Goal: Check status: Check status

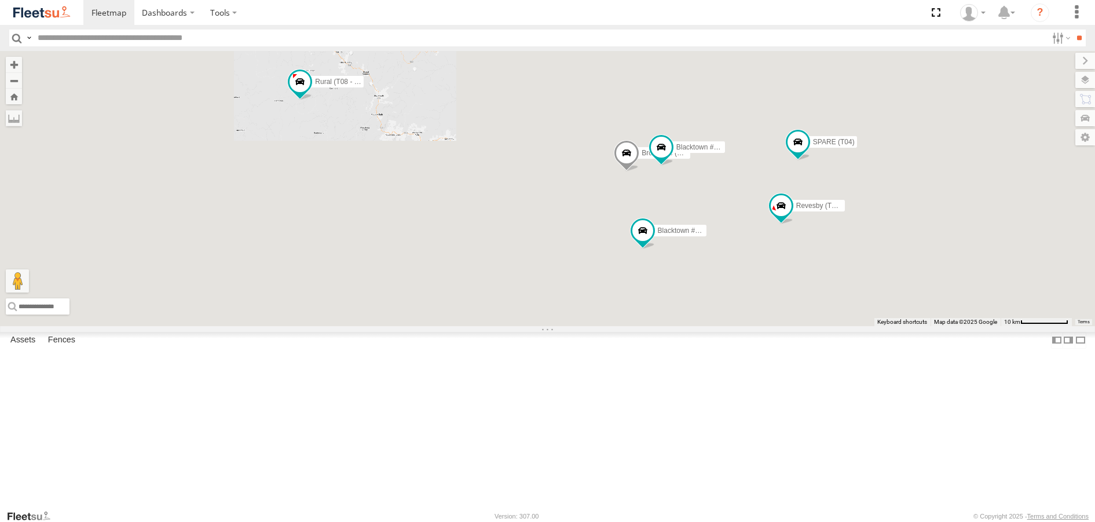
click at [450, 238] on div "Brookvale (T10 - [PERSON_NAME]) Rural (T08 - [PERSON_NAME]) Blacktown #1 (T09 -…" at bounding box center [547, 188] width 1095 height 274
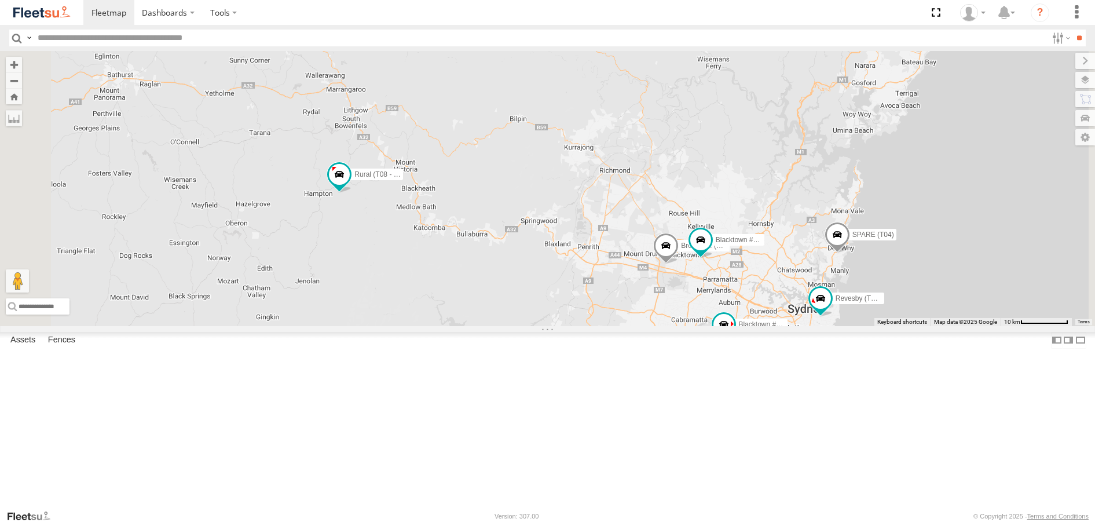
drag, startPoint x: 446, startPoint y: 227, endPoint x: 489, endPoint y: 310, distance: 93.5
click at [489, 310] on div "Brookvale (T10 - Gary) Rural (T08 - Matt) Blacktown #1 (T09 - Brian) Blacktown …" at bounding box center [547, 188] width 1095 height 274
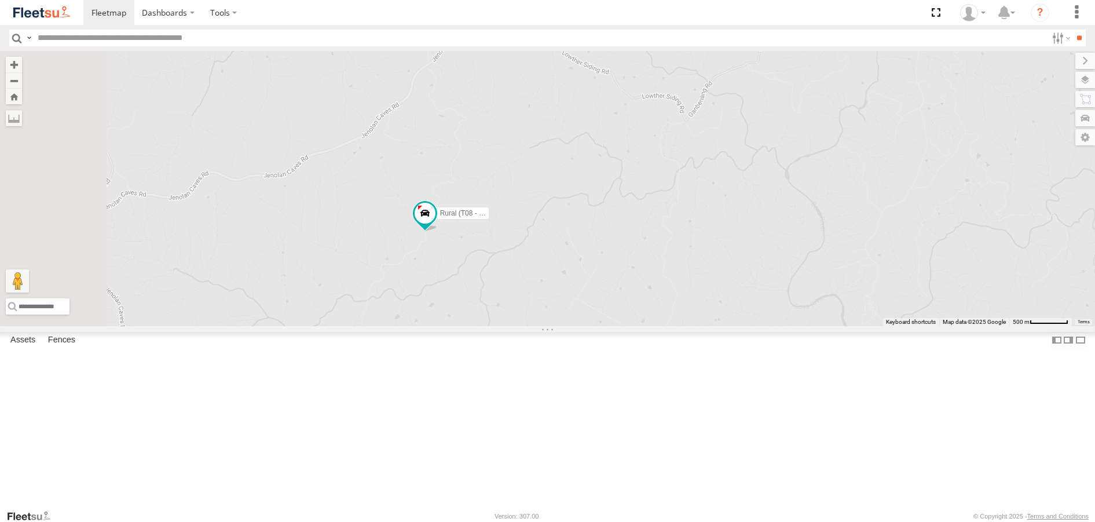
drag, startPoint x: 487, startPoint y: 144, endPoint x: 590, endPoint y: 404, distance: 279.6
click at [590, 325] on div "Brookvale (T10 - Gary) Rural (T08 - Matt) Blacktown #1 (T09 - Brian) Blacktown …" at bounding box center [547, 188] width 1095 height 274
drag, startPoint x: 632, startPoint y: 193, endPoint x: 692, endPoint y: 329, distance: 148.2
click at [692, 325] on div "Brookvale (T10 - Gary) Rural (T08 - Matt) Blacktown #1 (T09 - Brian) Blacktown …" at bounding box center [547, 188] width 1095 height 274
click at [512, 160] on span at bounding box center [501, 150] width 21 height 21
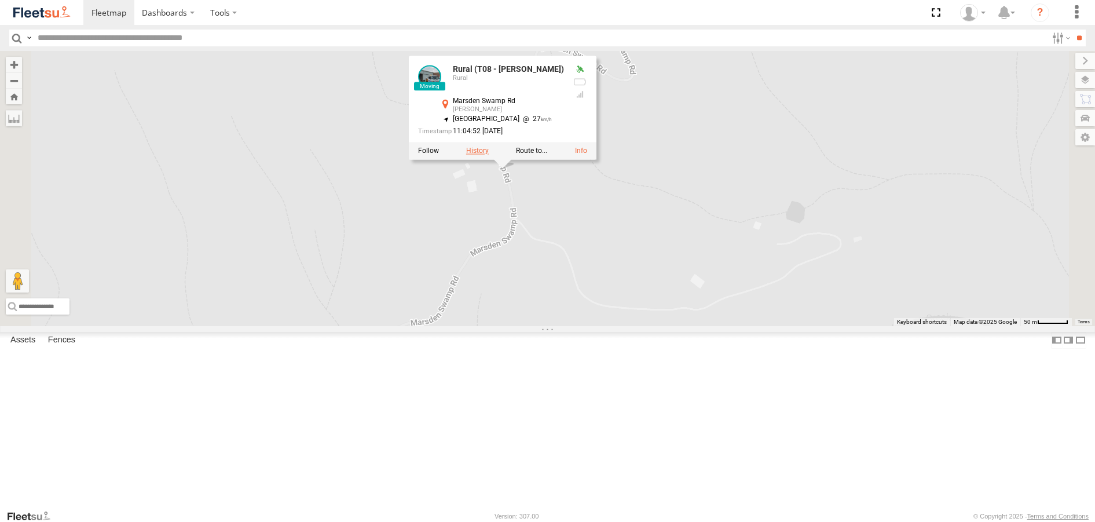
click at [488, 155] on label at bounding box center [476, 151] width 23 height 8
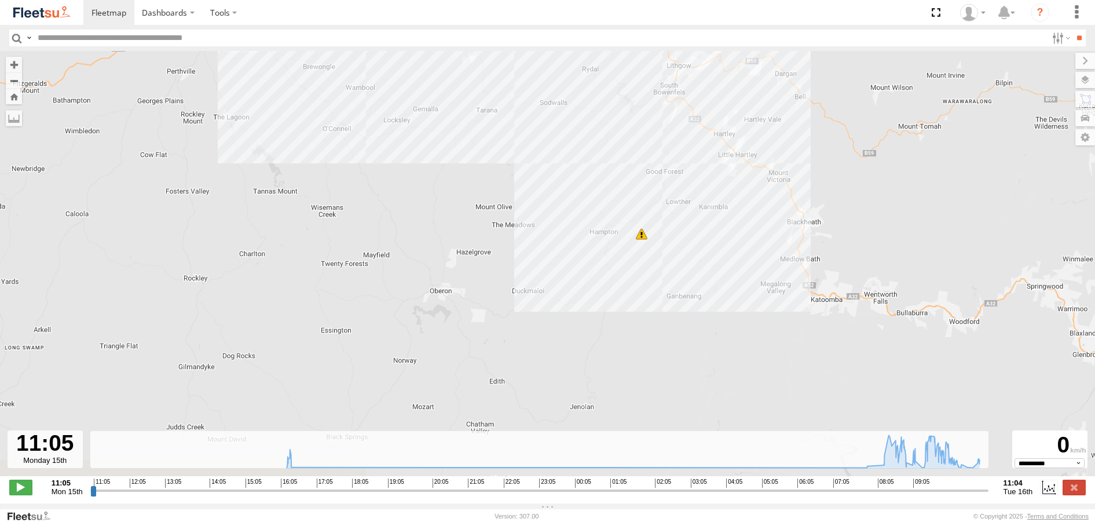
drag, startPoint x: 694, startPoint y: 384, endPoint x: 594, endPoint y: 188, distance: 219.8
click at [595, 190] on div "Rural (T08 - Matt) 11:06 Mon 15:59 Mon 16:02 Mon 16:10 Mon 16:19 Mon 16:24 Mon …" at bounding box center [547, 269] width 1095 height 437
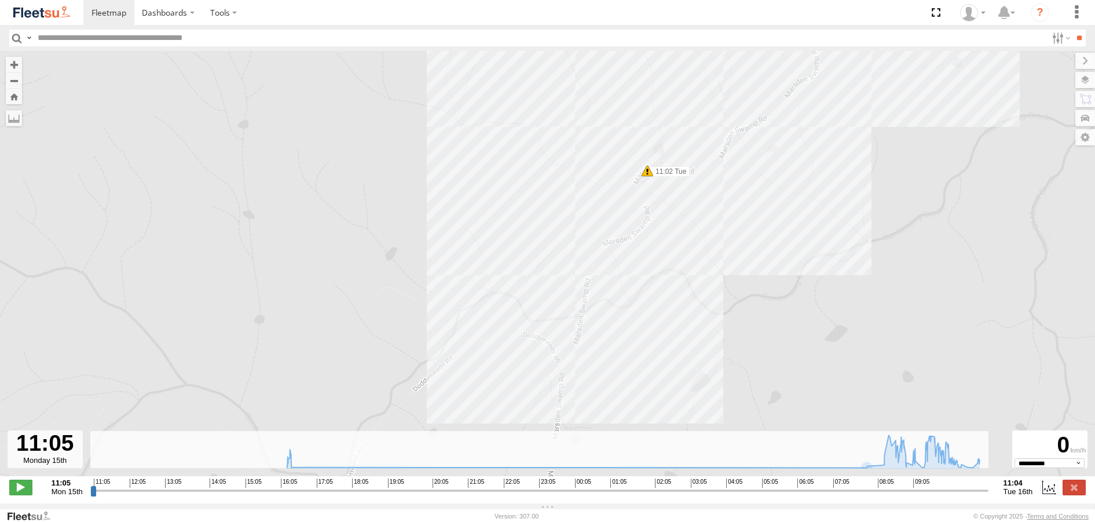
drag, startPoint x: 298, startPoint y: 133, endPoint x: 923, endPoint y: 217, distance: 630.9
click at [923, 218] on div "Rural (T08 - Matt) 11:06 Mon 15:59 Mon 16:02 Mon 16:10 Mon 16:19 Mon 16:24 Mon …" at bounding box center [547, 269] width 1095 height 437
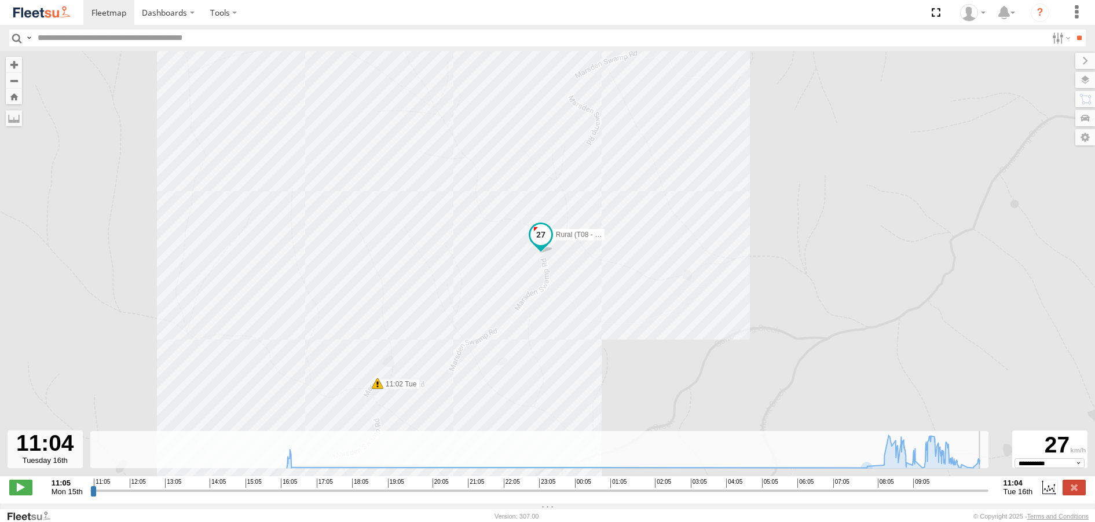
drag, startPoint x: 940, startPoint y: 497, endPoint x: 995, endPoint y: 486, distance: 56.5
type input "**********"
click at [988, 486] on input "range" at bounding box center [539, 490] width 898 height 11
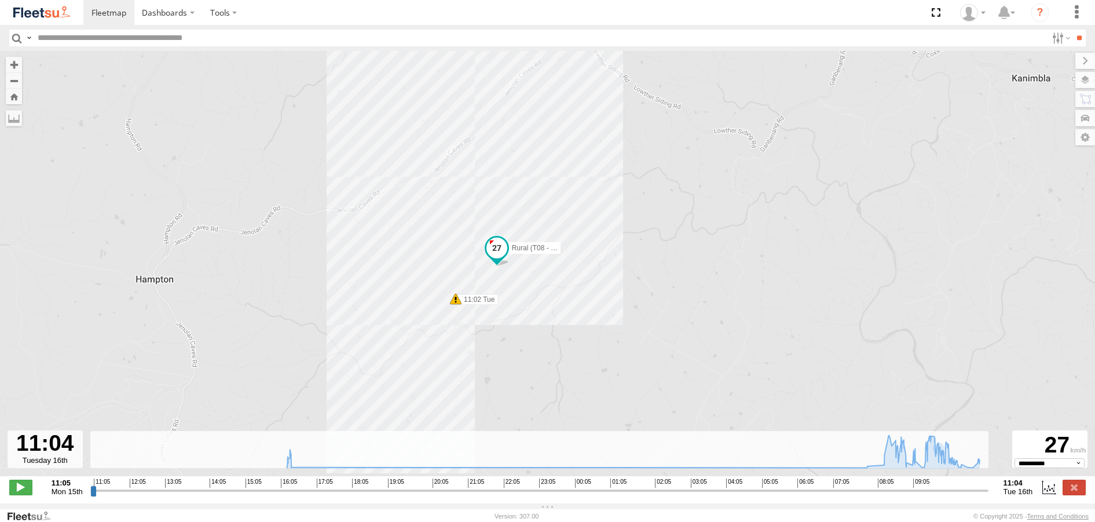
drag, startPoint x: 362, startPoint y: 208, endPoint x: 423, endPoint y: 289, distance: 101.3
click at [418, 265] on div "Rural (T08 - Matt) 11:06 Mon 15:59 Mon 16:02 Mon 16:10 Mon 16:19 Mon 16:24 Mon …" at bounding box center [547, 269] width 1095 height 437
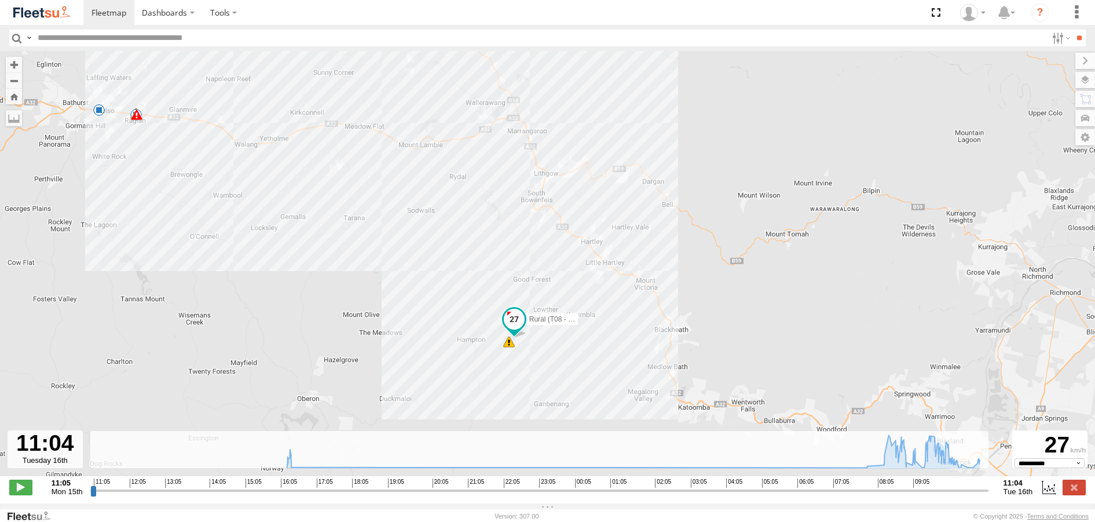
drag, startPoint x: 250, startPoint y: 186, endPoint x: 377, endPoint y: 263, distance: 148.8
click at [377, 263] on div "Rural (T08 - Matt) 11:06 Mon 15:59 Mon 16:02 Mon 16:10 Mon 16:19 Mon 16:24 Mon …" at bounding box center [547, 269] width 1095 height 437
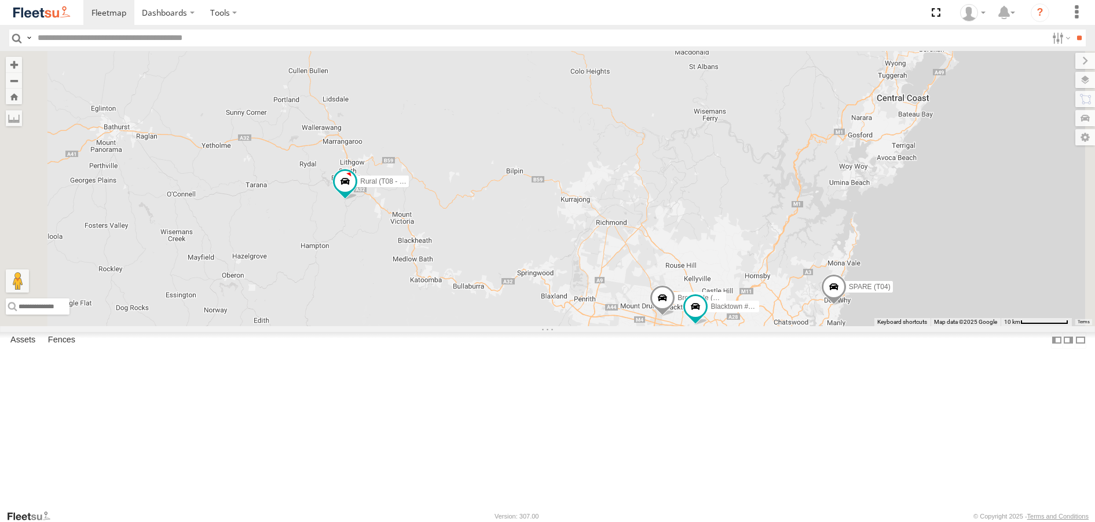
drag, startPoint x: 445, startPoint y: 210, endPoint x: 496, endPoint y: 334, distance: 133.9
click at [496, 325] on div "Brookvale (T10 - [PERSON_NAME]) Rural (T08 - [PERSON_NAME]) Blacktown #1 (T09 -…" at bounding box center [547, 188] width 1095 height 274
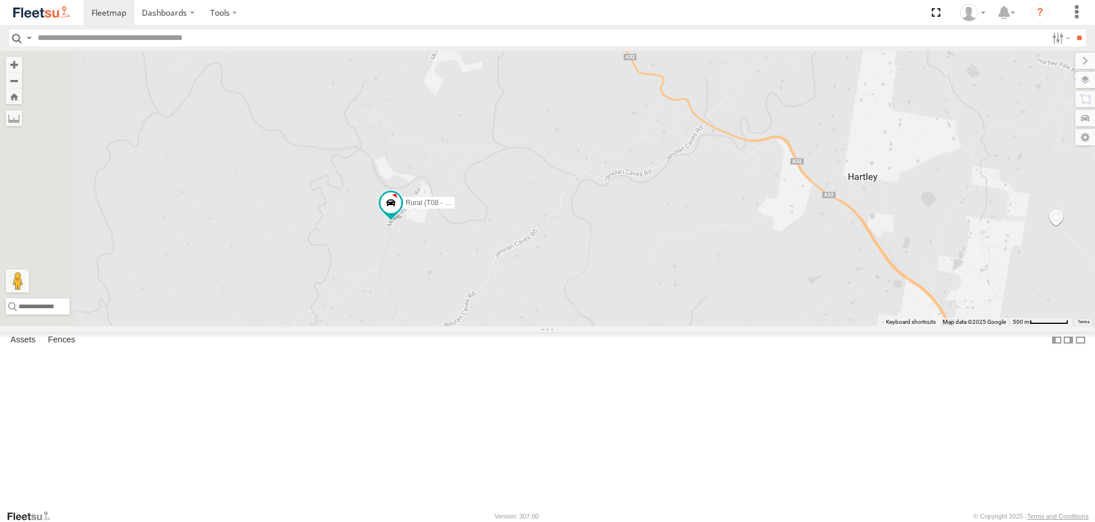
drag, startPoint x: 413, startPoint y: 285, endPoint x: 429, endPoint y: 388, distance: 103.6
click at [429, 325] on div "Brookvale (T10 - [PERSON_NAME]) Rural (T08 - [PERSON_NAME]) Blacktown #1 (T09 -…" at bounding box center [547, 188] width 1095 height 274
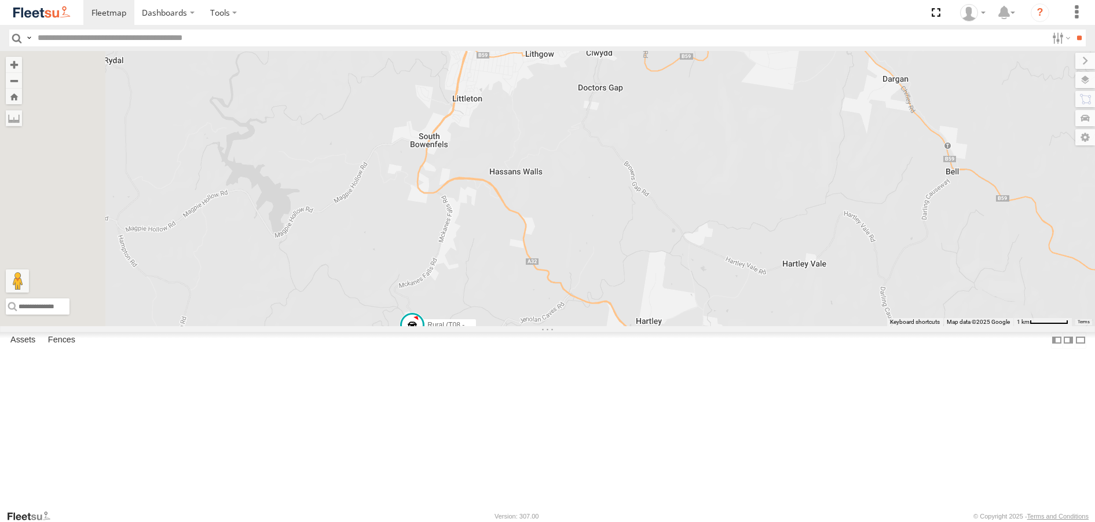
drag, startPoint x: 445, startPoint y: 195, endPoint x: 497, endPoint y: 343, distance: 157.8
click at [495, 325] on div "Brookvale (T10 - [PERSON_NAME]) Rural (T08 - [PERSON_NAME]) Blacktown #1 (T09 -…" at bounding box center [547, 188] width 1095 height 274
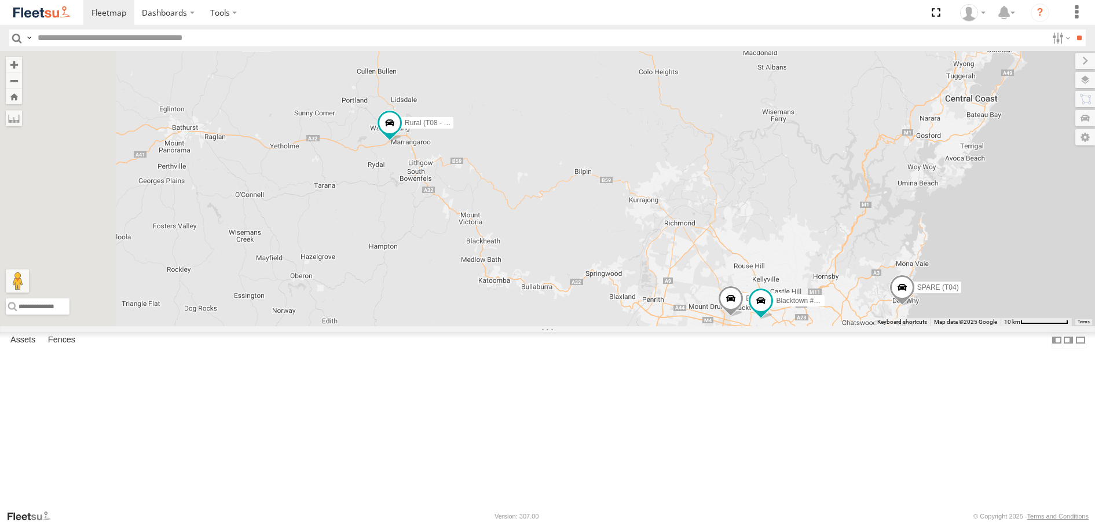
drag, startPoint x: 431, startPoint y: 190, endPoint x: 537, endPoint y: 254, distance: 124.1
click at [529, 256] on div "Brookvale (T10 - [PERSON_NAME]) Rural (T08 - [PERSON_NAME]) Blacktown #1 (T09 -…" at bounding box center [547, 188] width 1095 height 274
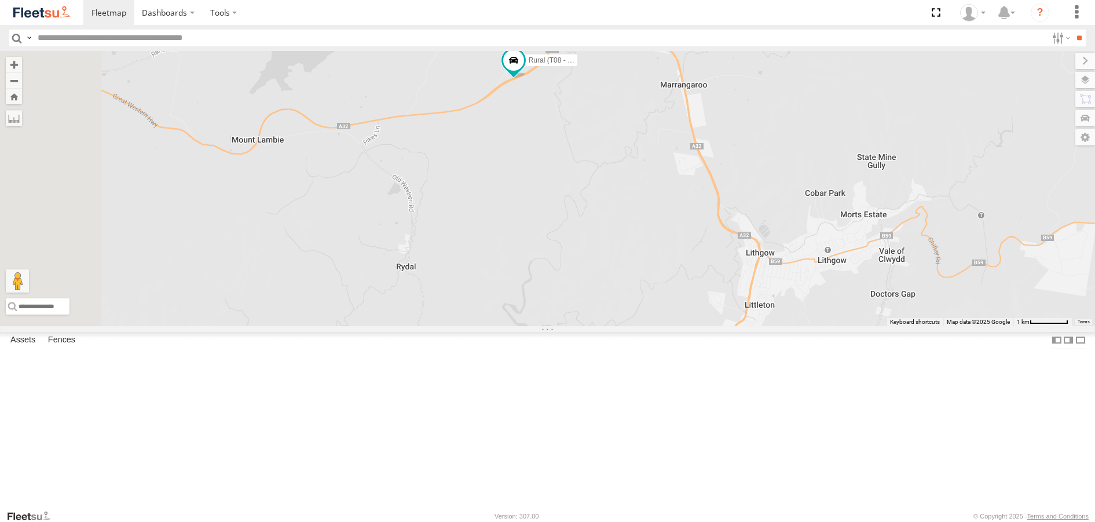
drag, startPoint x: 479, startPoint y: 261, endPoint x: 616, endPoint y: 271, distance: 137.0
click at [613, 273] on div "Brookvale (T10 - [PERSON_NAME]) Rural (T08 - [PERSON_NAME]) Blacktown #1 (T09 -…" at bounding box center [547, 188] width 1095 height 274
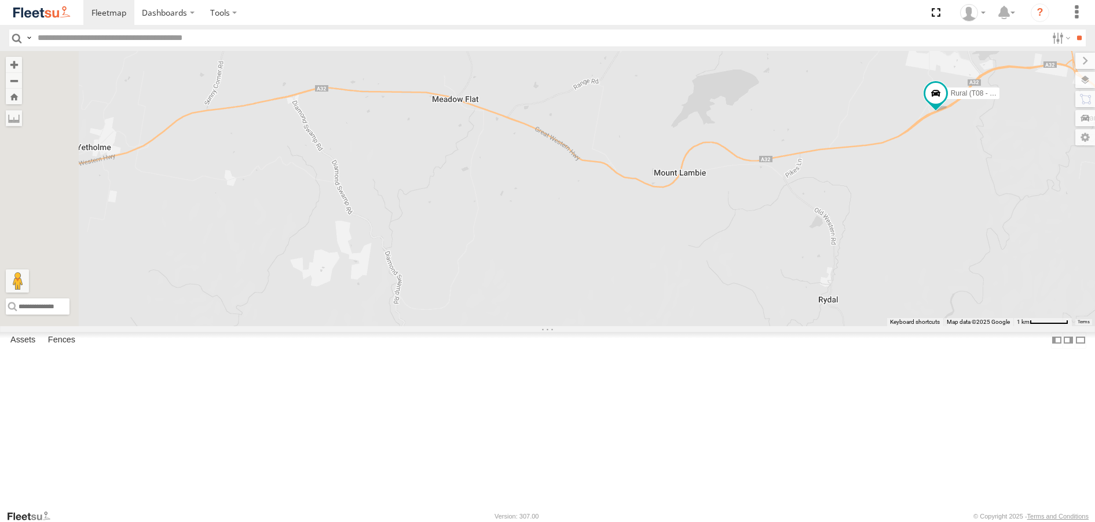
drag, startPoint x: 572, startPoint y: 375, endPoint x: 922, endPoint y: 403, distance: 350.8
click at [922, 325] on div "Brookvale (T10 - [PERSON_NAME]) Rural (T08 - [PERSON_NAME]) Blacktown #1 (T09 -…" at bounding box center [547, 188] width 1095 height 274
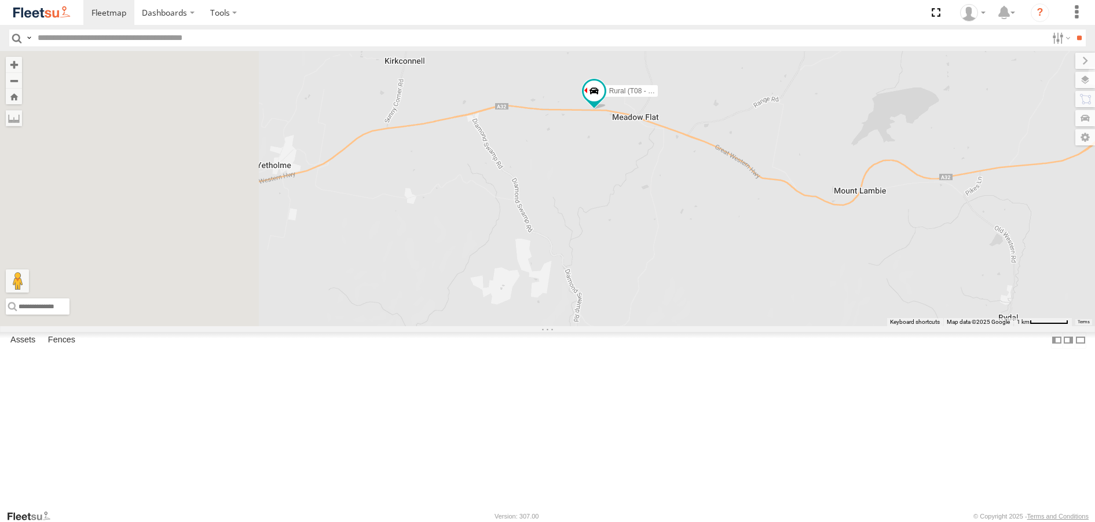
drag, startPoint x: 439, startPoint y: 307, endPoint x: 625, endPoint y: 326, distance: 187.4
click at [625, 325] on div "Rural (T08 - [PERSON_NAME])" at bounding box center [547, 188] width 1095 height 274
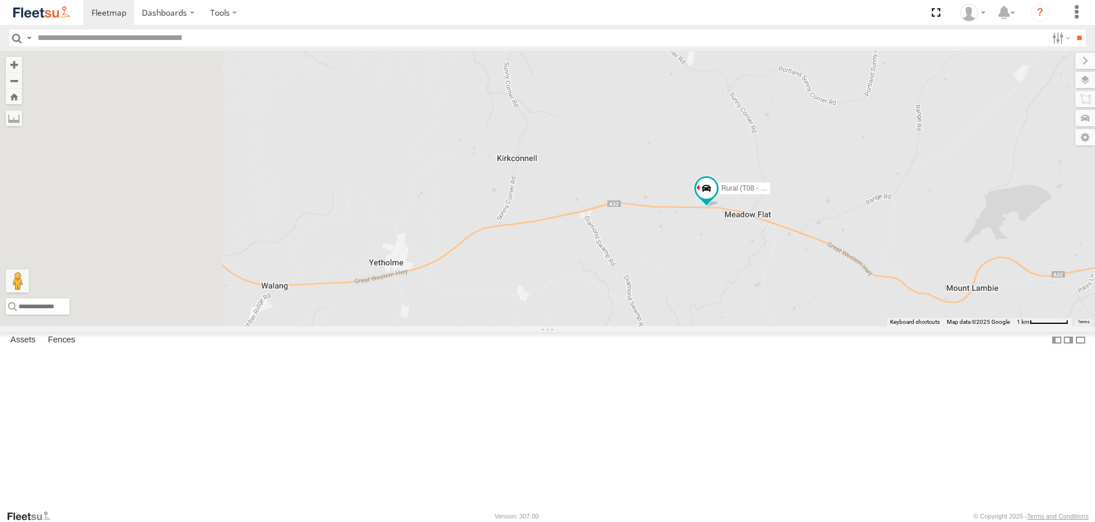
drag, startPoint x: 584, startPoint y: 271, endPoint x: 695, endPoint y: 372, distance: 150.0
click at [695, 325] on div "Rural (T08 - [PERSON_NAME])" at bounding box center [547, 188] width 1095 height 274
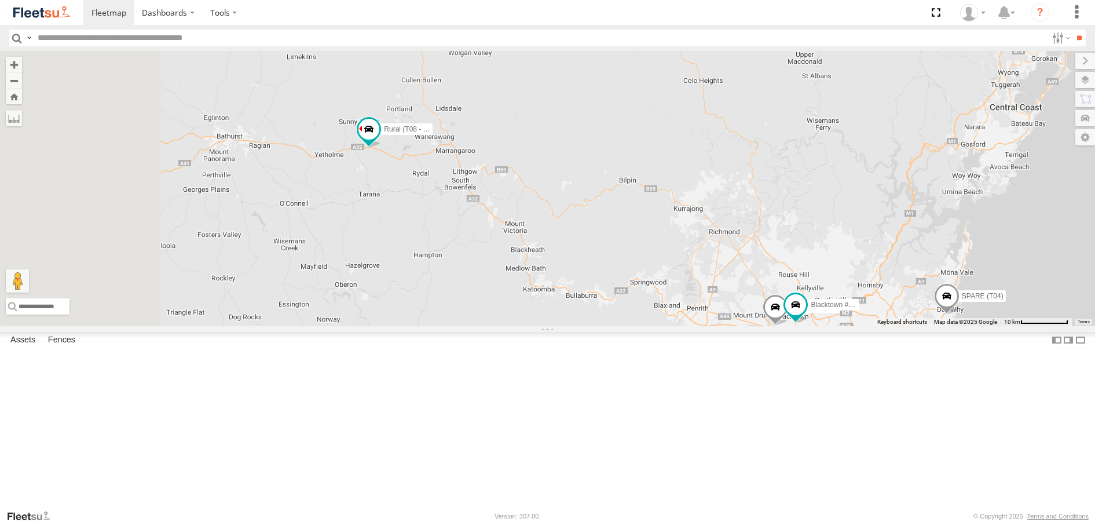
drag, startPoint x: 397, startPoint y: 187, endPoint x: 538, endPoint y: 274, distance: 166.1
click at [518, 268] on div "Rural (T08 - Matt) Brookvale (T10 - Gary) Blacktown #1 (T09 - Brian) Blacktown …" at bounding box center [547, 188] width 1095 height 274
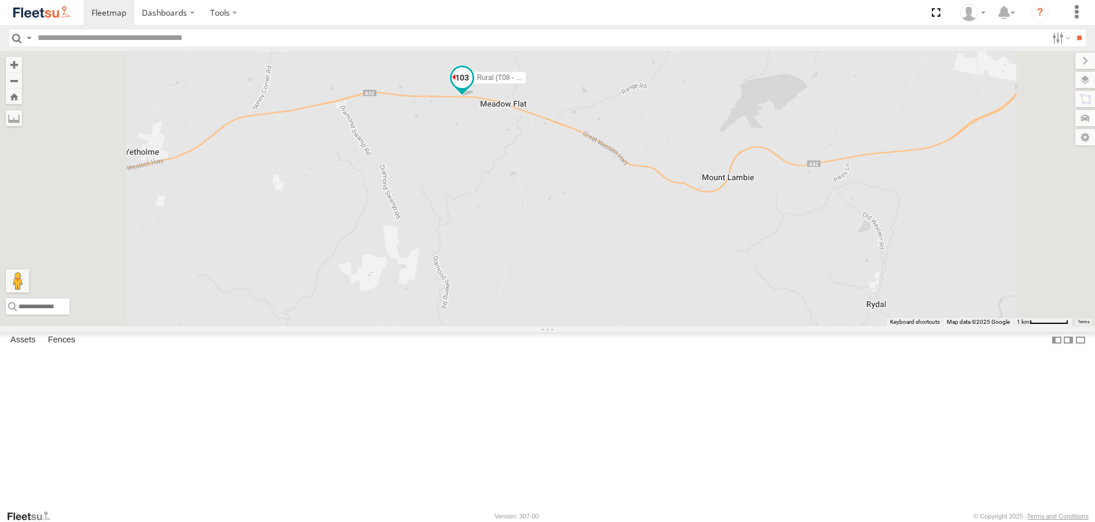
click at [472, 89] on span at bounding box center [461, 78] width 21 height 21
click at [398, 83] on label at bounding box center [387, 79] width 21 height 8
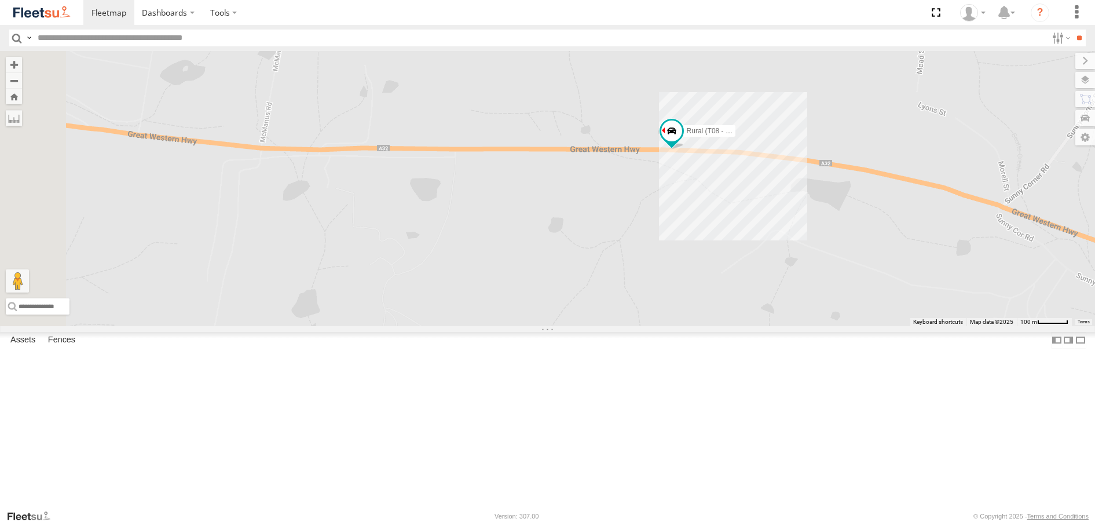
drag, startPoint x: 383, startPoint y: 325, endPoint x: 679, endPoint y: 336, distance: 296.0
click at [679, 325] on div "Rural (T08 - [PERSON_NAME])" at bounding box center [547, 188] width 1095 height 274
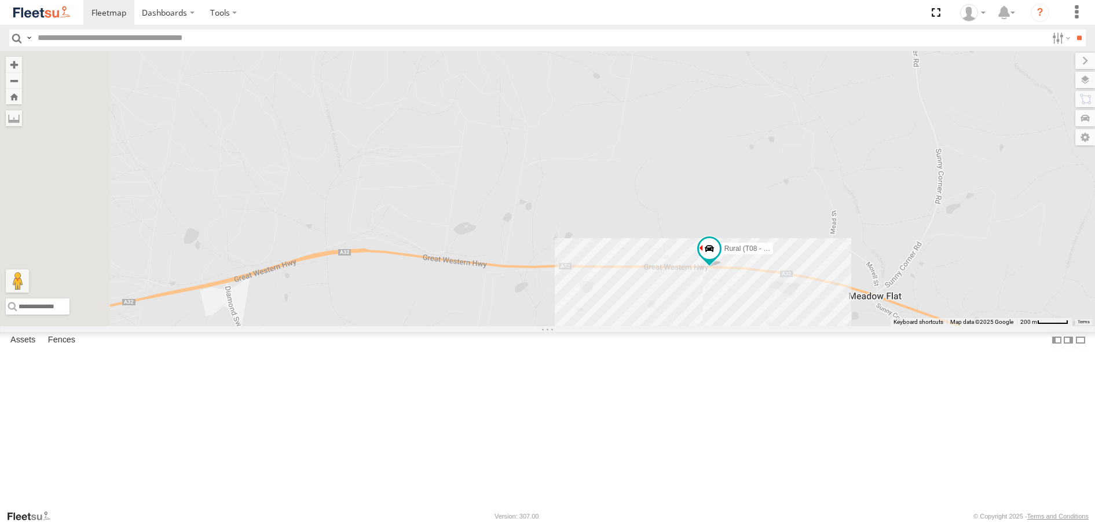
drag, startPoint x: 576, startPoint y: 250, endPoint x: 682, endPoint y: 321, distance: 127.6
click at [682, 321] on div "Rural (T08 - [PERSON_NAME])" at bounding box center [547, 188] width 1095 height 274
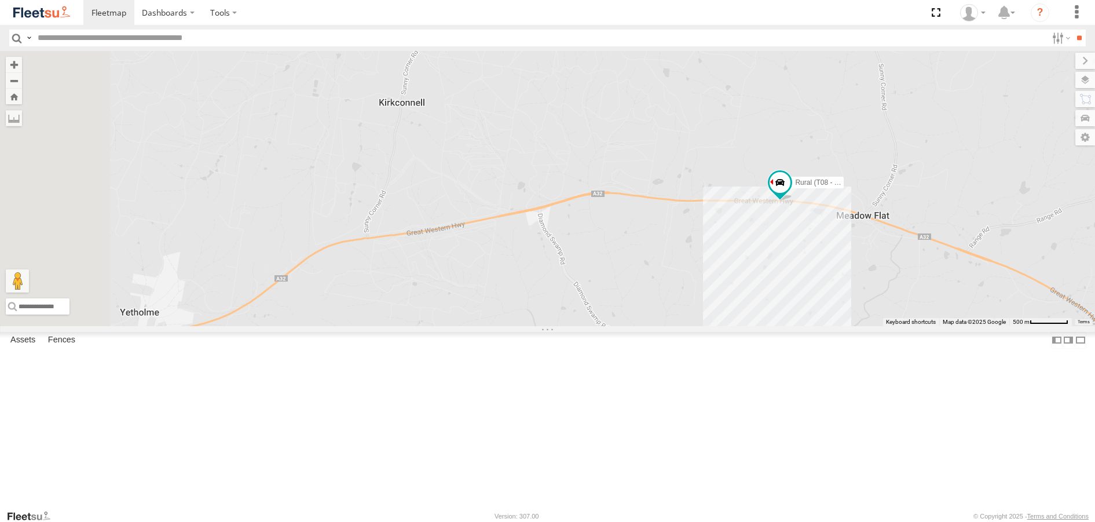
drag, startPoint x: 586, startPoint y: 427, endPoint x: 746, endPoint y: 380, distance: 166.0
click at [746, 325] on div "Rural (T08 - [PERSON_NAME])" at bounding box center [547, 188] width 1095 height 274
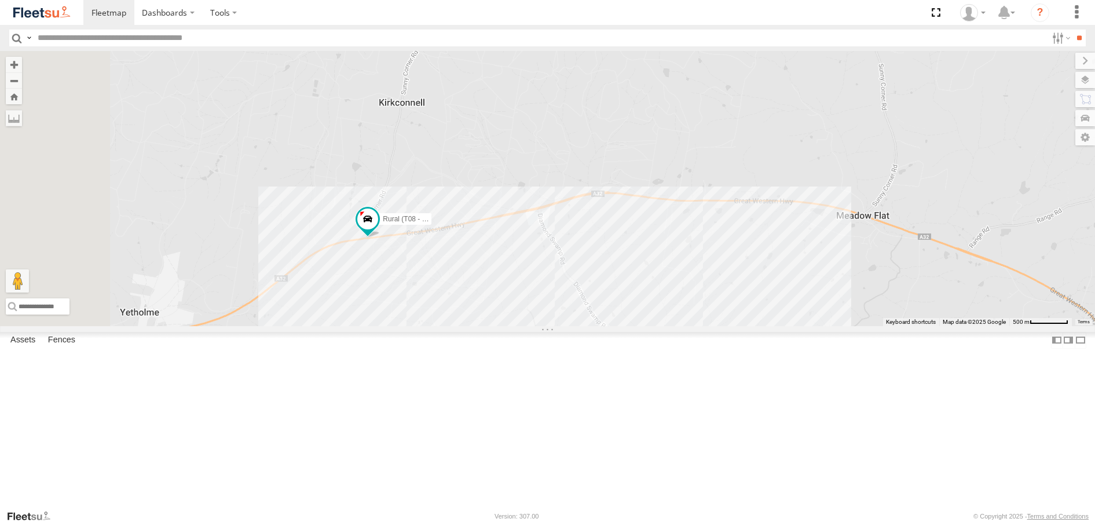
click at [0, 0] on div "Rural (T08 - Matt) Rural Great Western Hwy Meadow Flat -33.43322 149.90891 Blac…" at bounding box center [0, 0] width 0 height 0
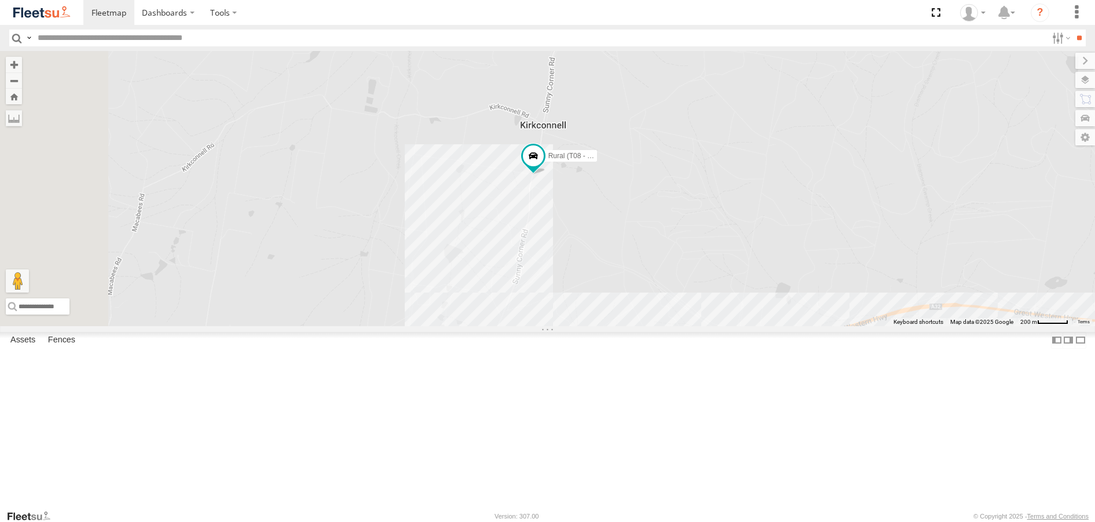
drag, startPoint x: 432, startPoint y: 148, endPoint x: 532, endPoint y: 234, distance: 132.1
click at [532, 234] on div "Rural (T08 - [PERSON_NAME])" at bounding box center [547, 188] width 1095 height 274
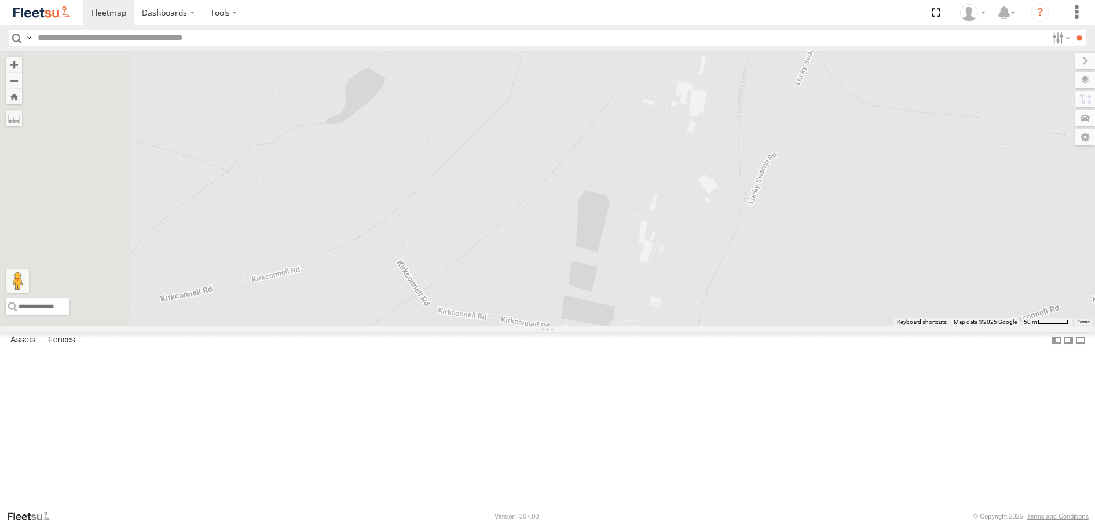
drag, startPoint x: 442, startPoint y: 174, endPoint x: 526, endPoint y: 398, distance: 239.8
click at [526, 325] on div "Rural (T08 - [PERSON_NAME])" at bounding box center [547, 188] width 1095 height 274
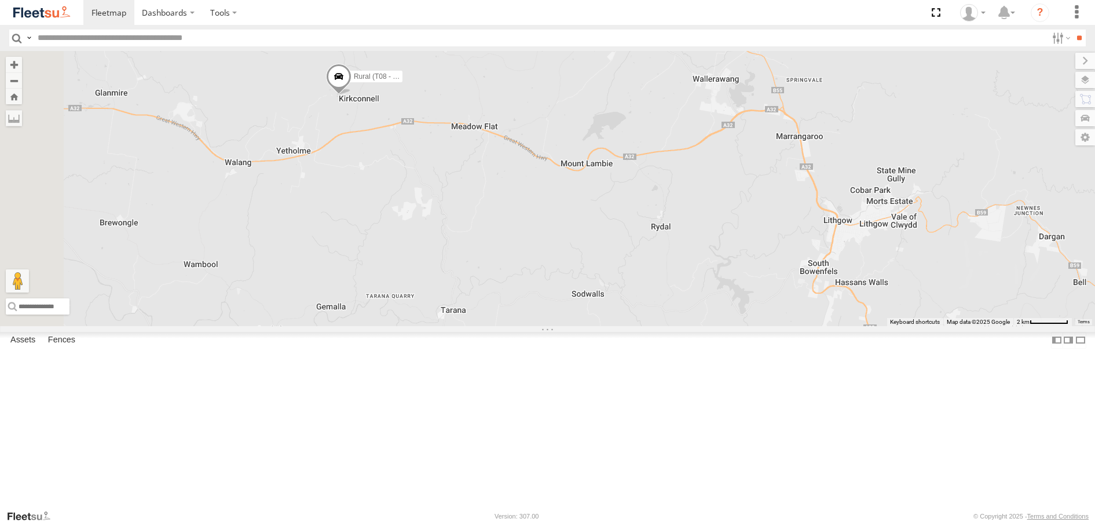
drag, startPoint x: 390, startPoint y: 88, endPoint x: 504, endPoint y: 280, distance: 223.5
click at [502, 277] on div "Rural (T08 - [PERSON_NAME]) Blacktown #2 (T05 - [PERSON_NAME]) Revesby (T07 - […" at bounding box center [547, 188] width 1095 height 274
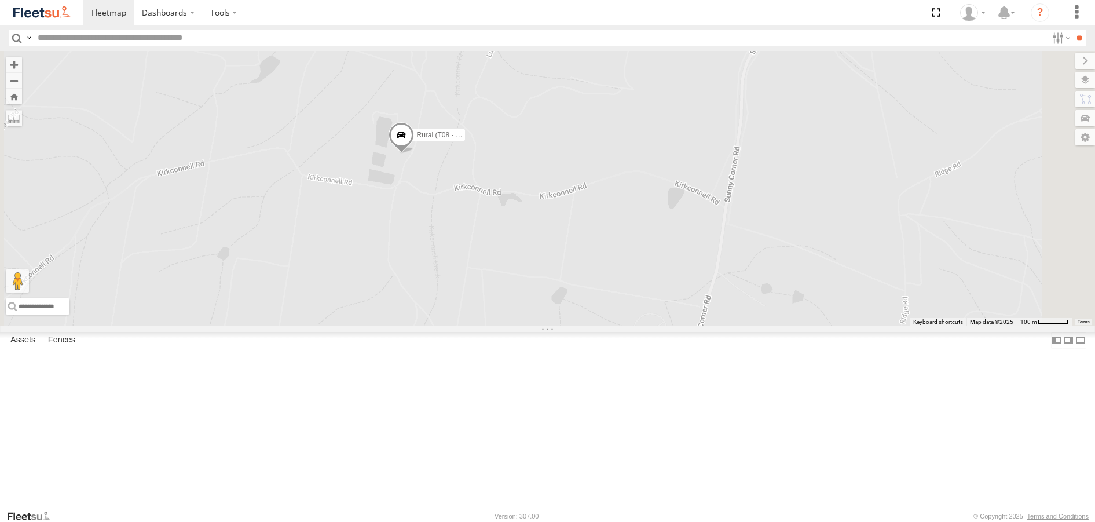
drag, startPoint x: 537, startPoint y: 111, endPoint x: 539, endPoint y: 309, distance: 198.0
click at [539, 309] on div "Rural (T08 - [PERSON_NAME]) Blacktown #2 (T05 - [PERSON_NAME]) Revesby (T07 - […" at bounding box center [547, 188] width 1095 height 274
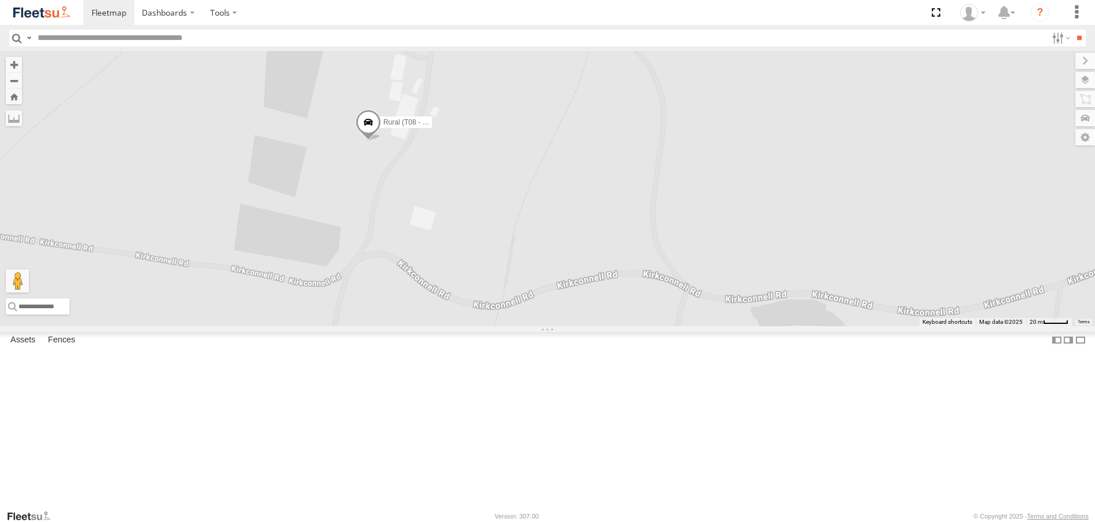
drag, startPoint x: 713, startPoint y: 196, endPoint x: 731, endPoint y: 295, distance: 100.5
click at [731, 295] on div "Rural (T08 - [PERSON_NAME]) Blacktown #2 (T05 - [PERSON_NAME]) Revesby (T07 - […" at bounding box center [547, 188] width 1095 height 274
